Goal: Navigation & Orientation: Find specific page/section

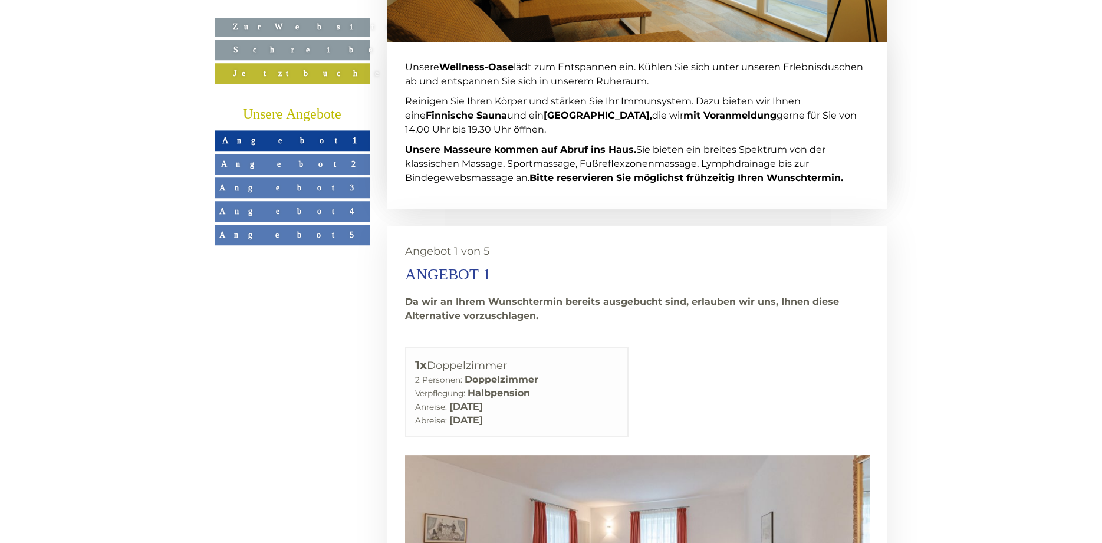
scroll to position [1864, 0]
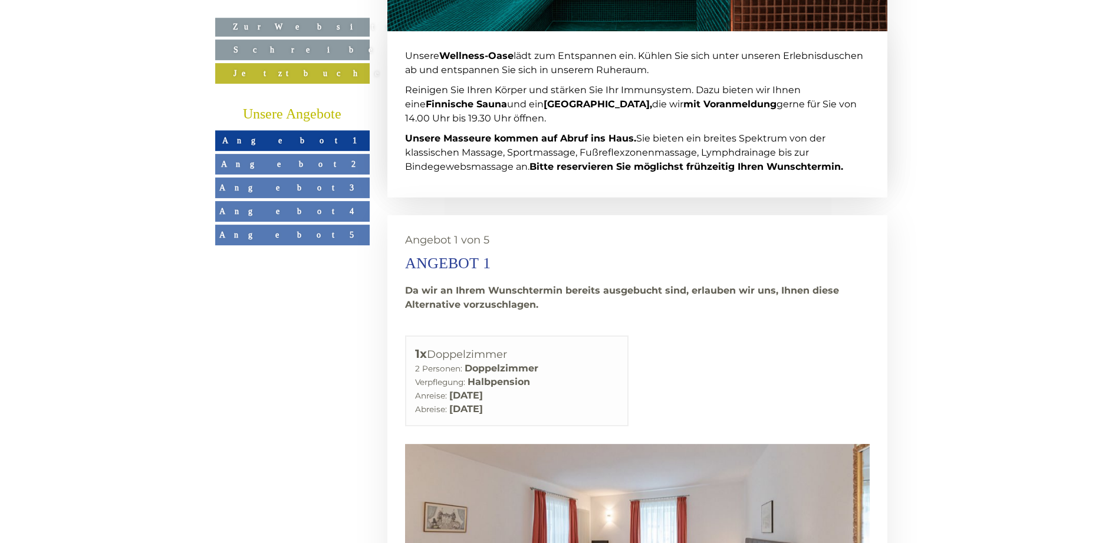
scroll to position [1864, 0]
